Goal: Task Accomplishment & Management: Use online tool/utility

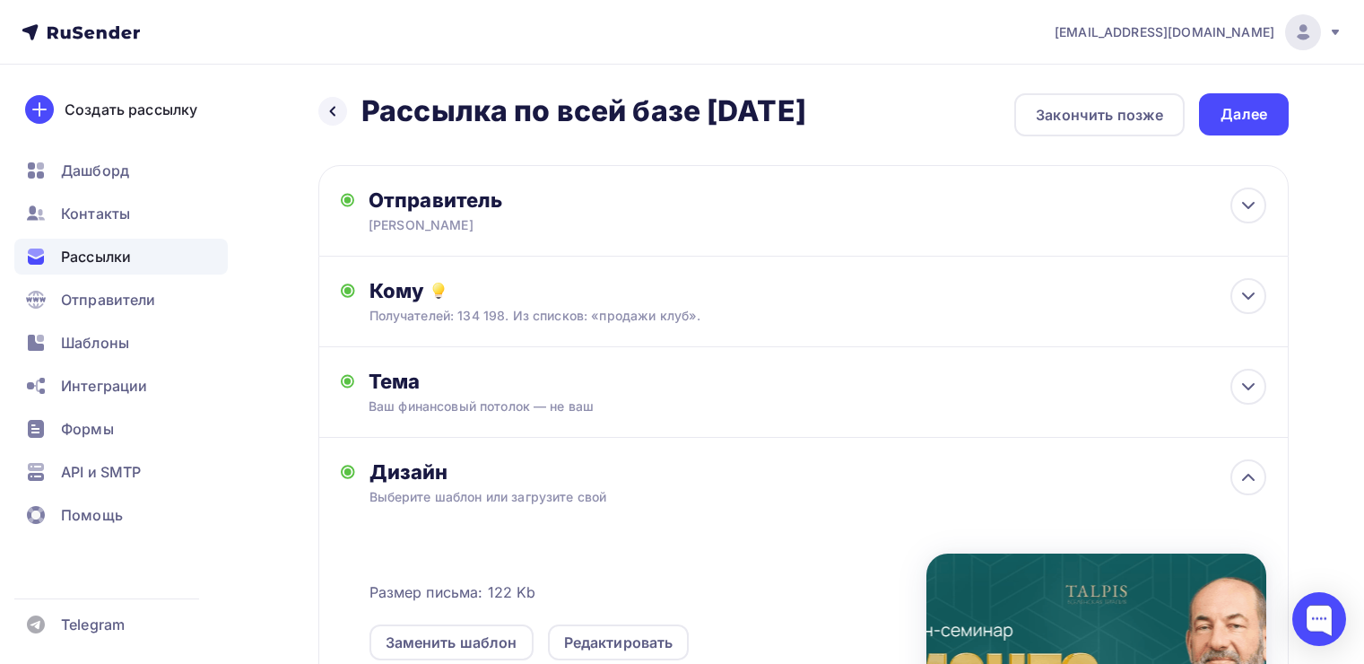
scroll to position [169, 0]
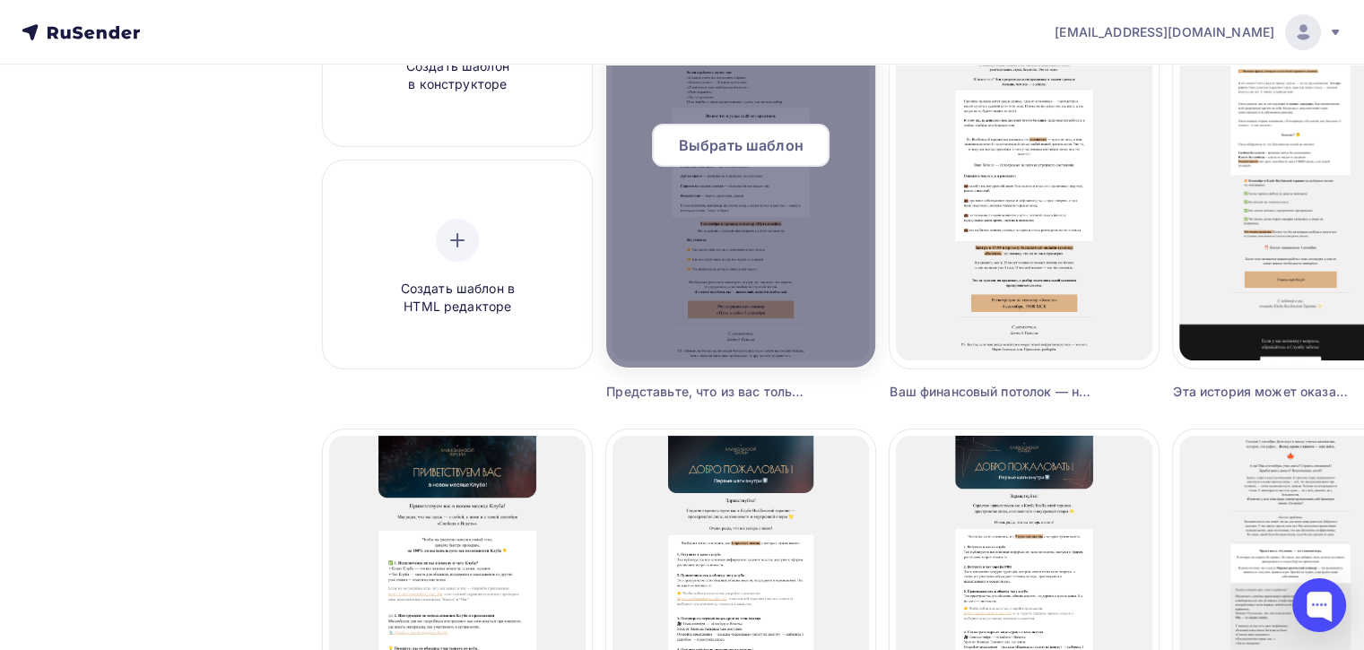
scroll to position [294, 0]
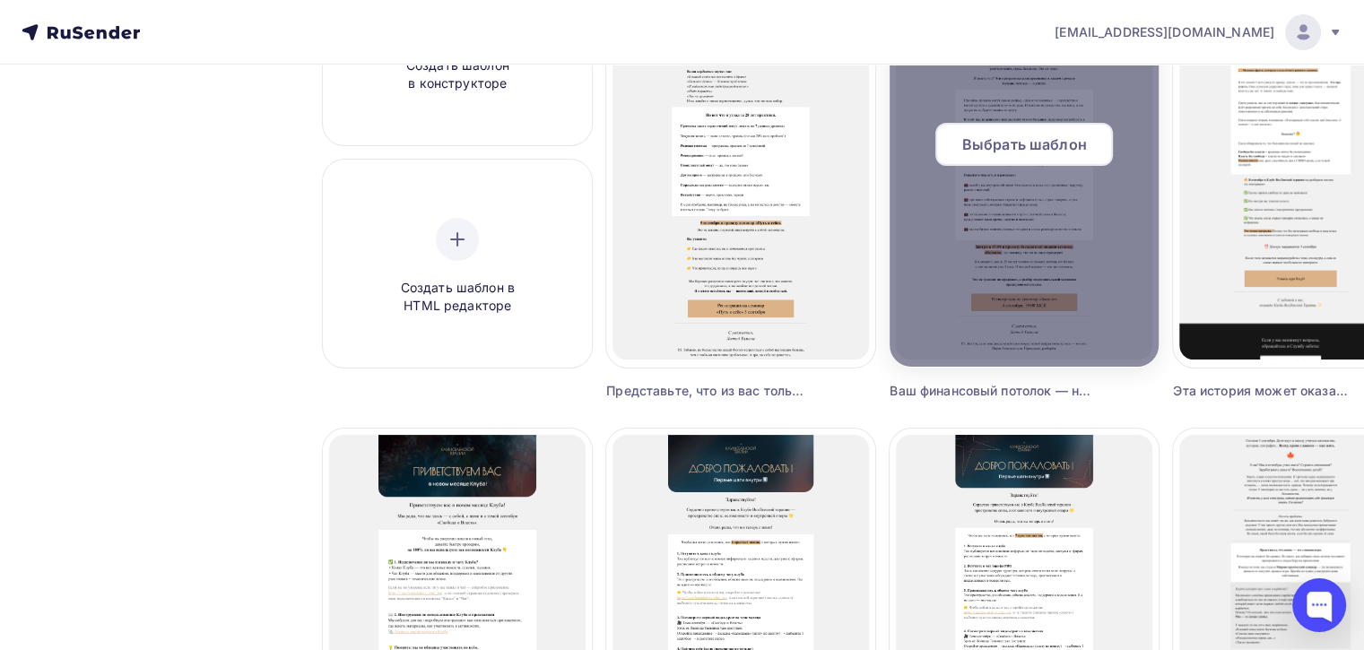
click at [952, 149] on div "Выбрать шаблон" at bounding box center [1025, 144] width 178 height 43
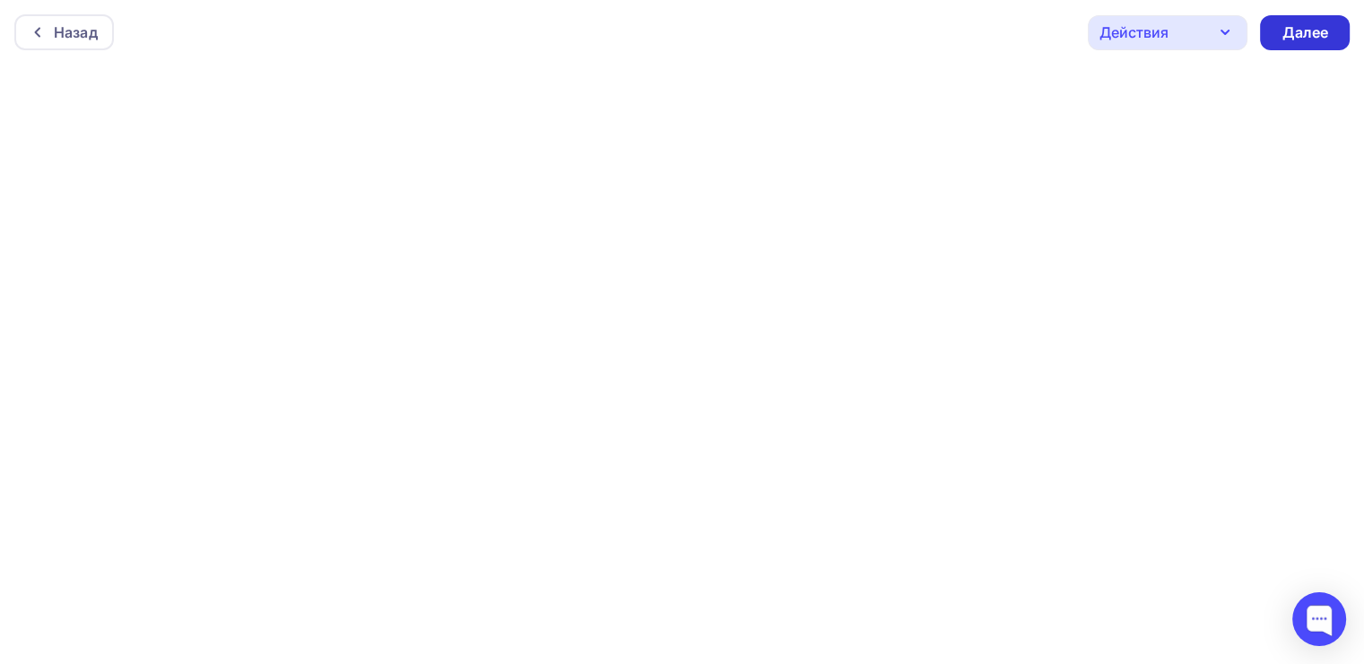
click at [1317, 35] on div "Далее" at bounding box center [1305, 32] width 47 height 21
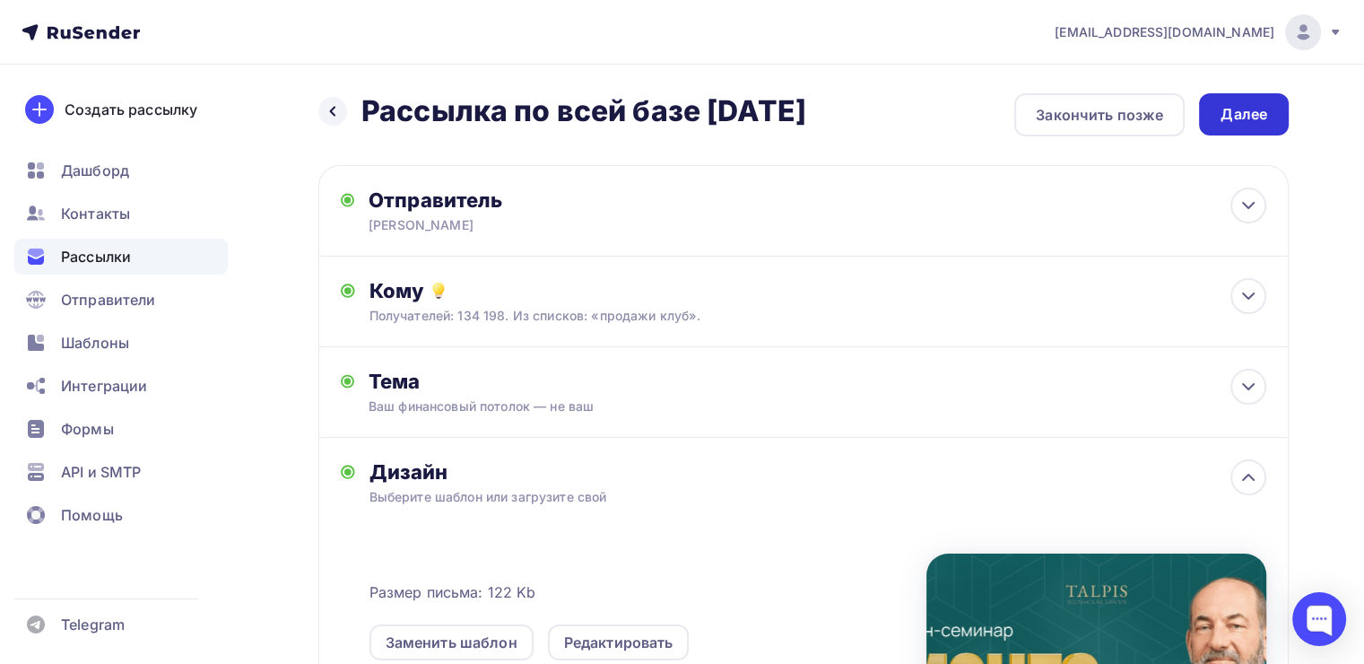
click at [1222, 118] on div "Далее" at bounding box center [1244, 114] width 47 height 21
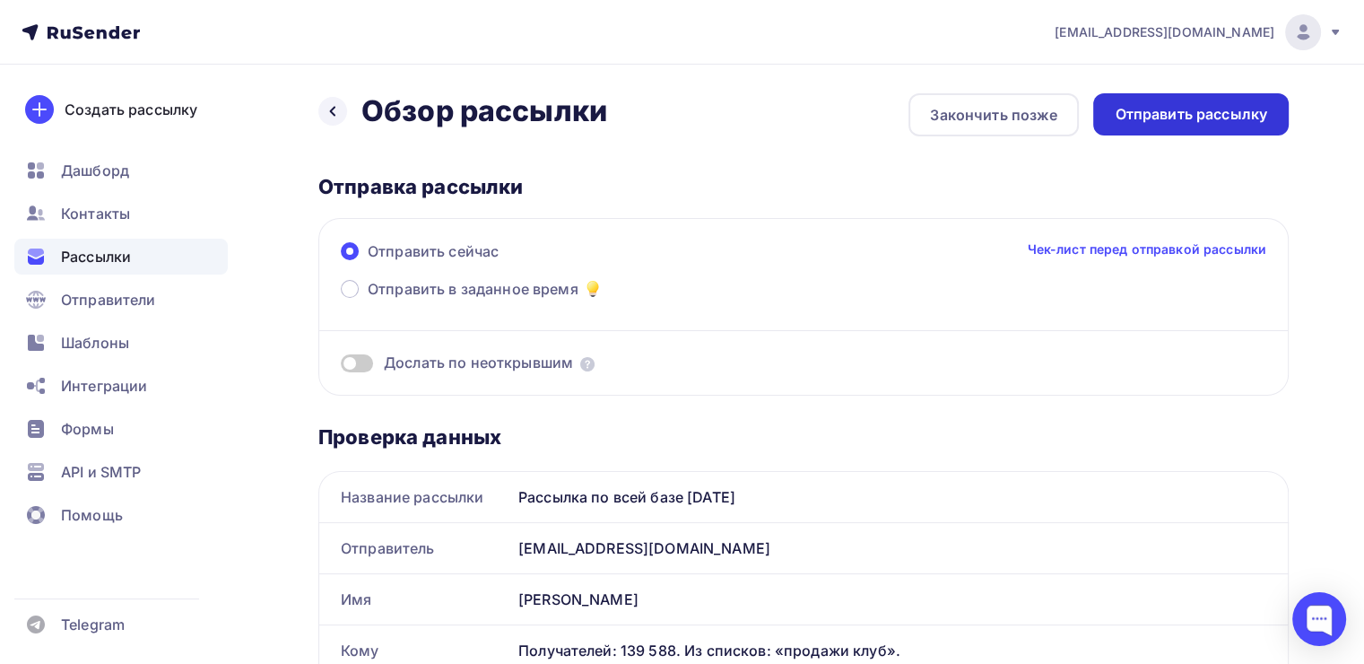
click at [1218, 112] on div "Отправить рассылку" at bounding box center [1191, 114] width 153 height 21
